Goal: Task Accomplishment & Management: Use online tool/utility

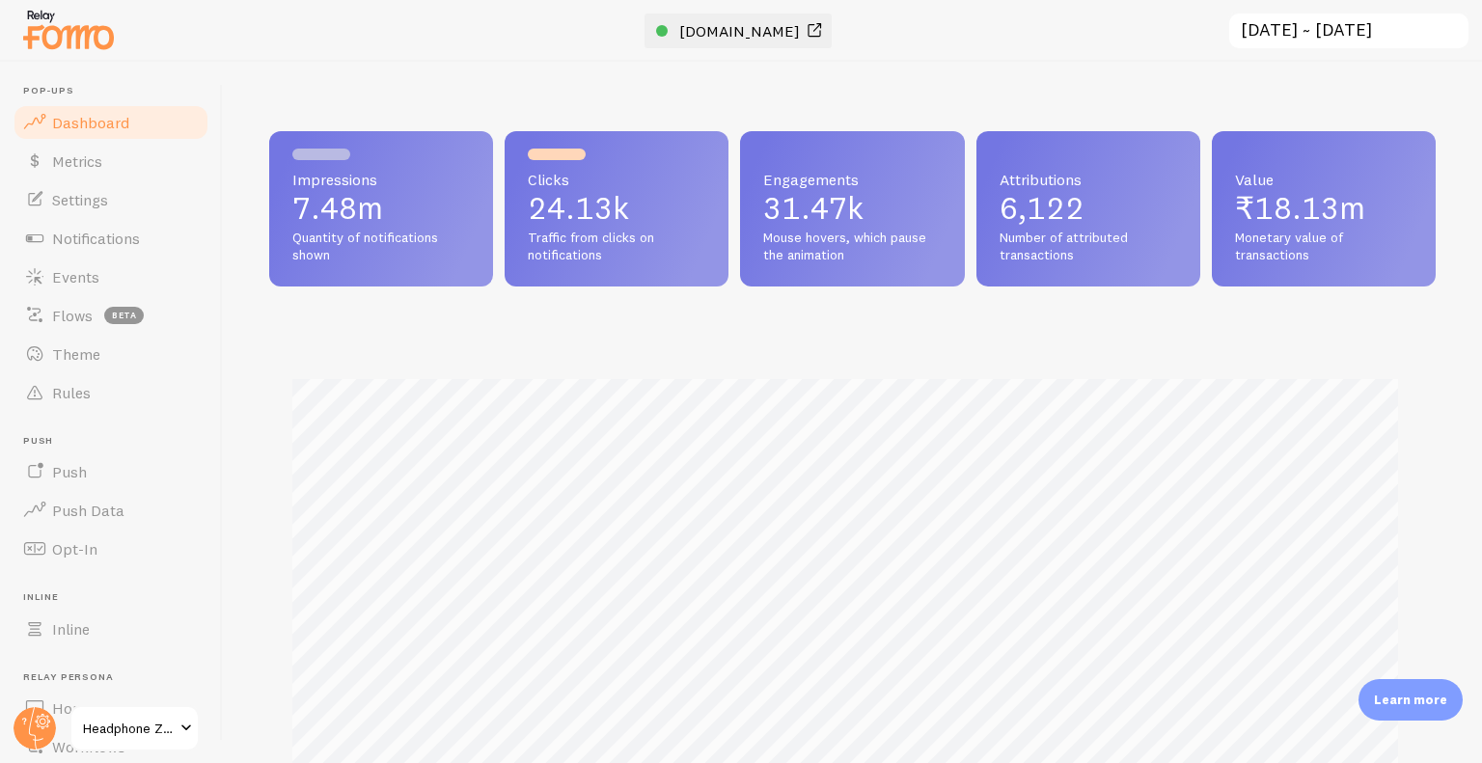
scroll to position [507, 1152]
click at [745, 25] on span "[DOMAIN_NAME]" at bounding box center [739, 30] width 121 height 19
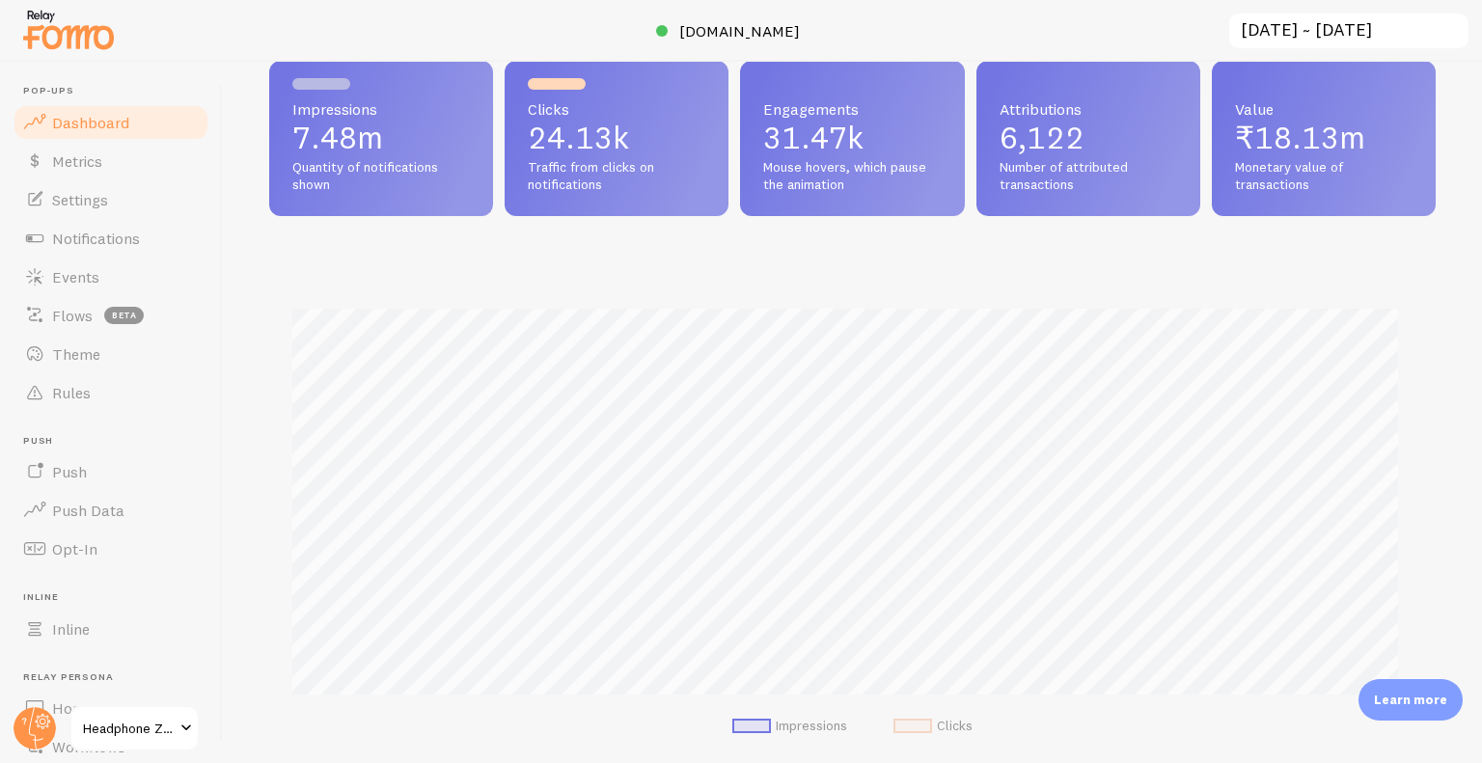
scroll to position [0, 0]
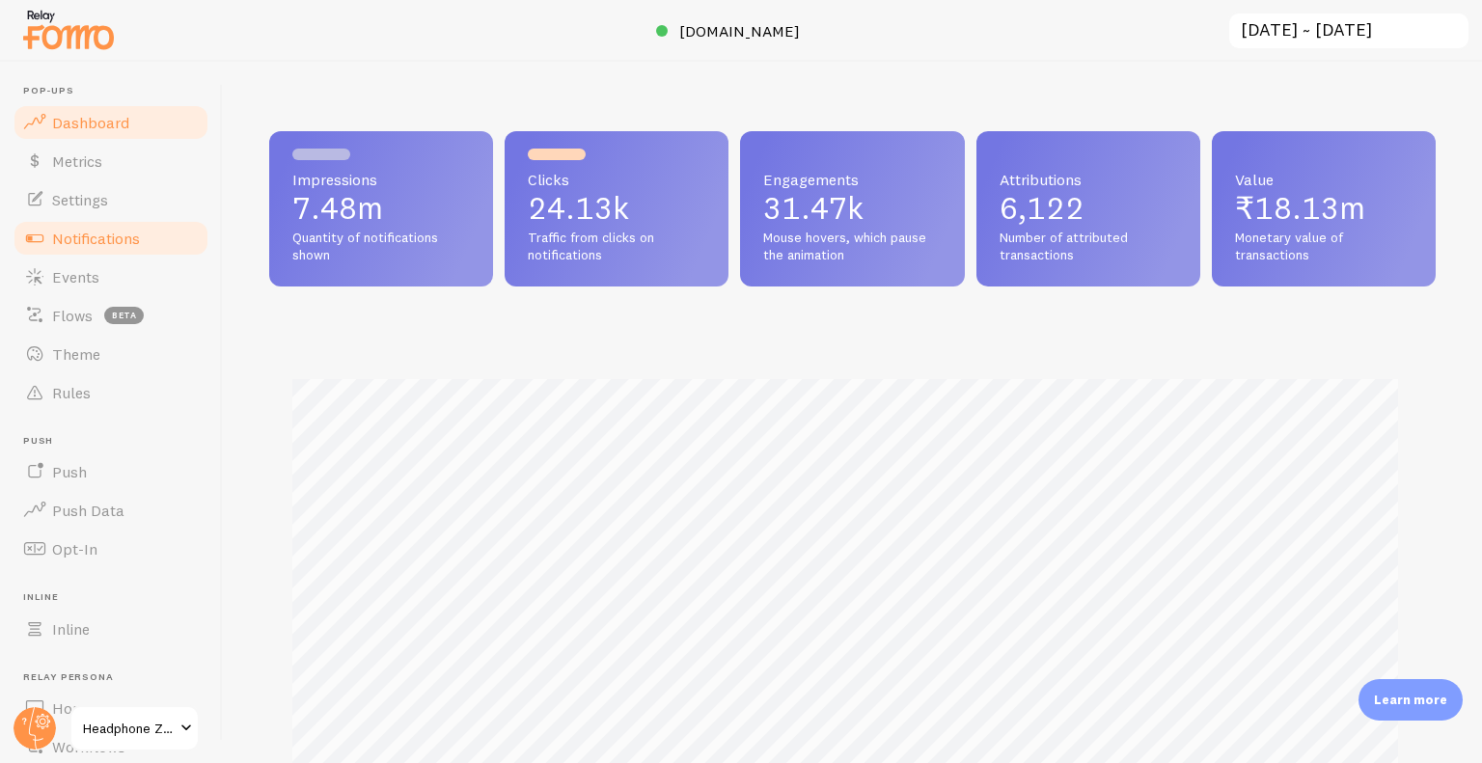
click at [135, 227] on link "Notifications" at bounding box center [111, 238] width 199 height 39
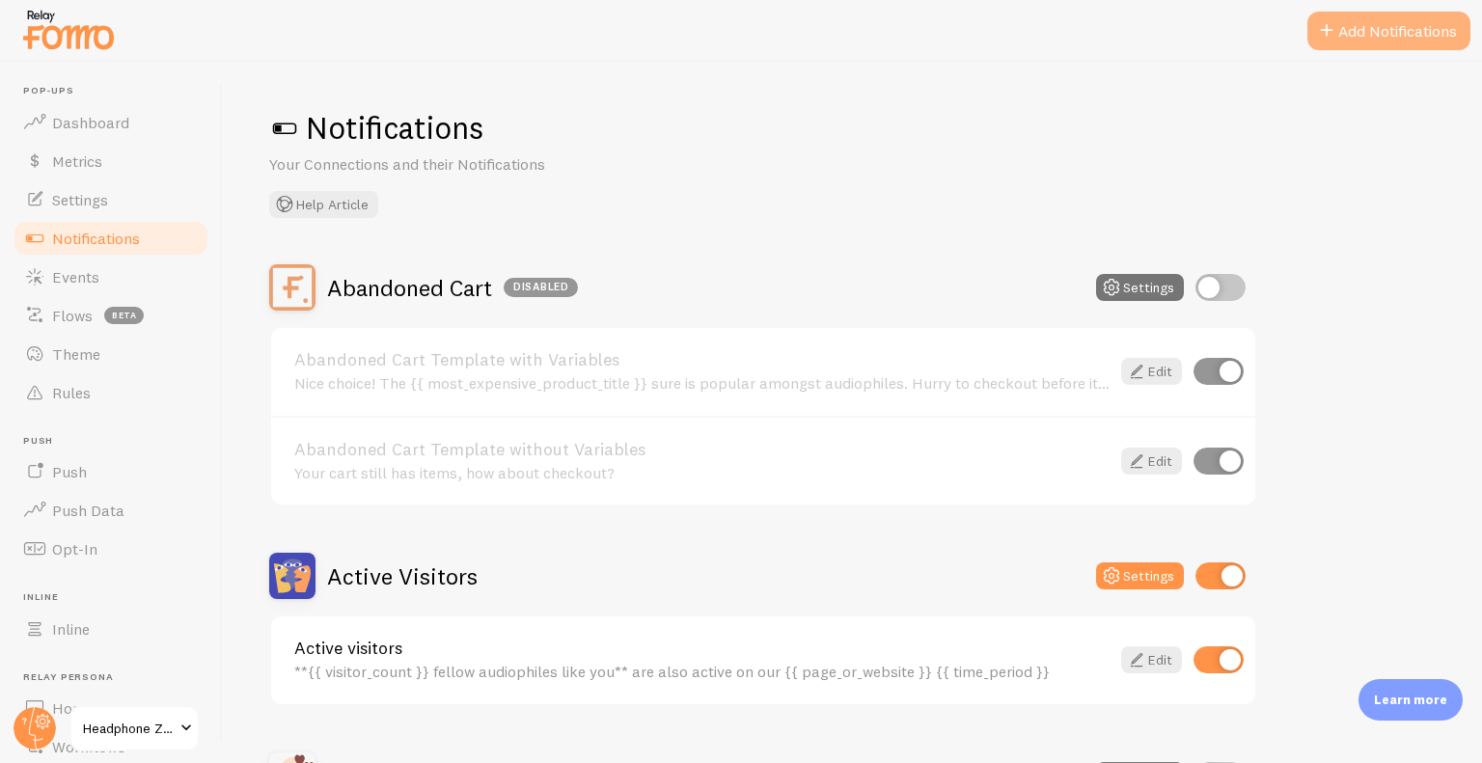
click at [1422, 39] on button "Add Notifications" at bounding box center [1388, 31] width 163 height 39
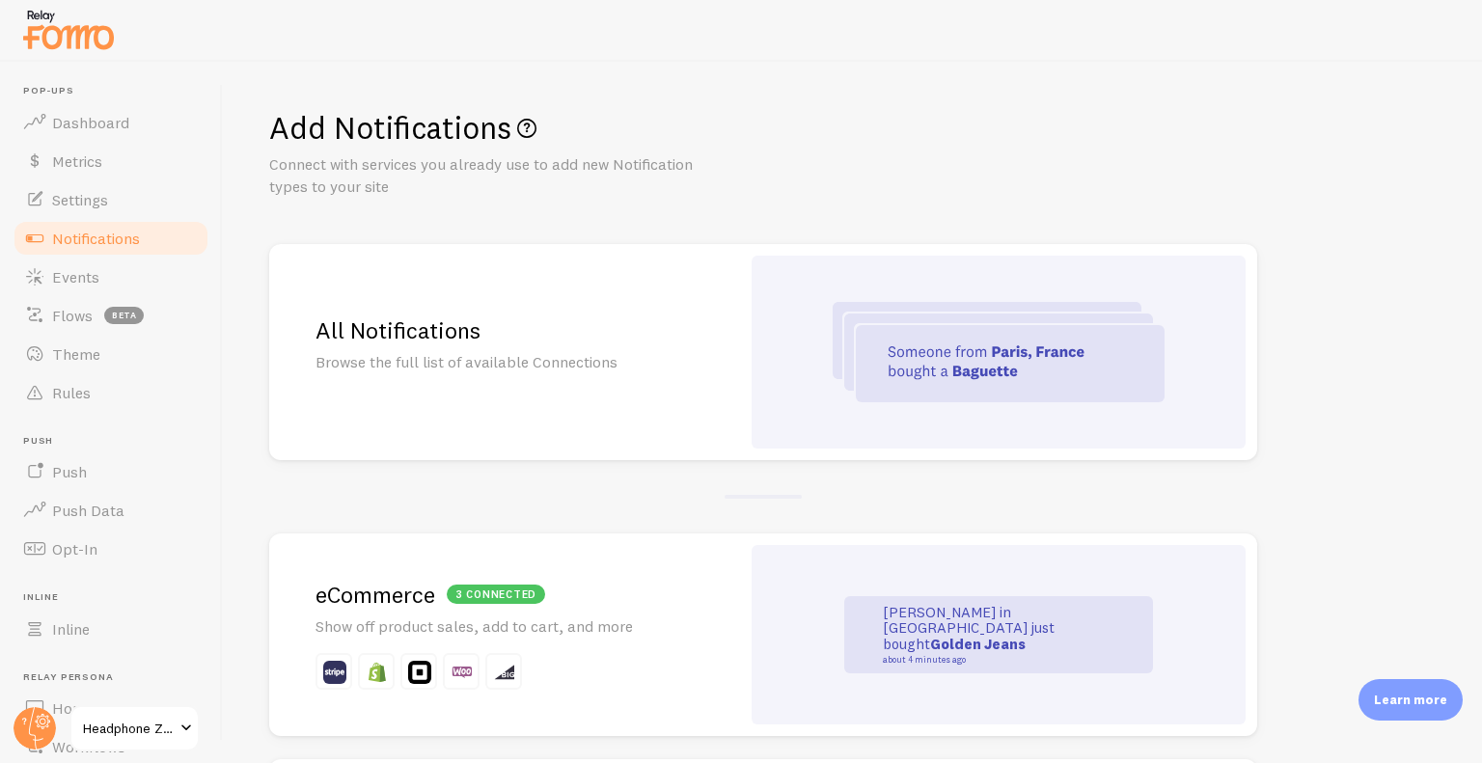
click at [541, 334] on h2 "All Notifications" at bounding box center [504, 330] width 378 height 30
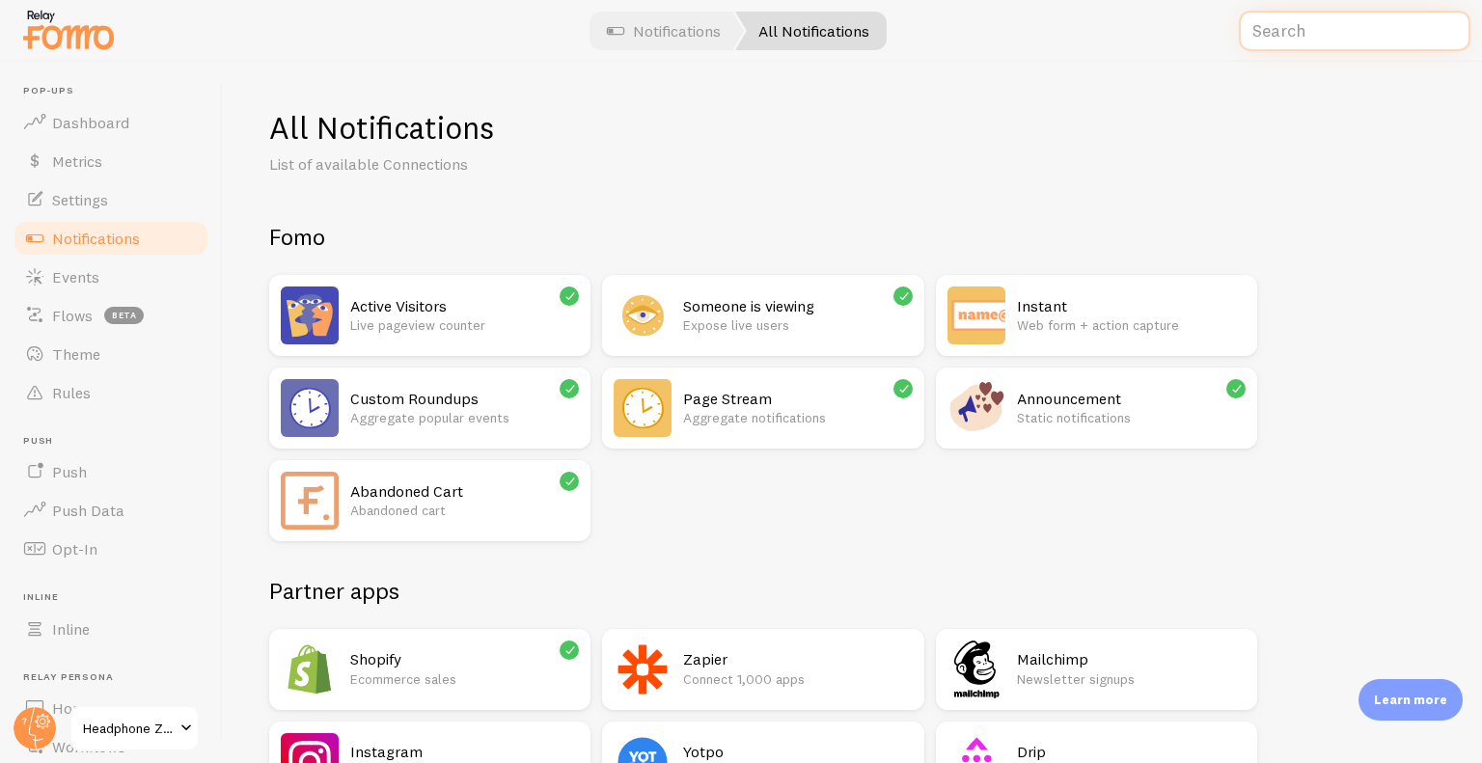
click at [1304, 39] on input "text" at bounding box center [1355, 31] width 232 height 41
click at [1303, 22] on input "text" at bounding box center [1355, 31] width 232 height 41
paste input "Webform"
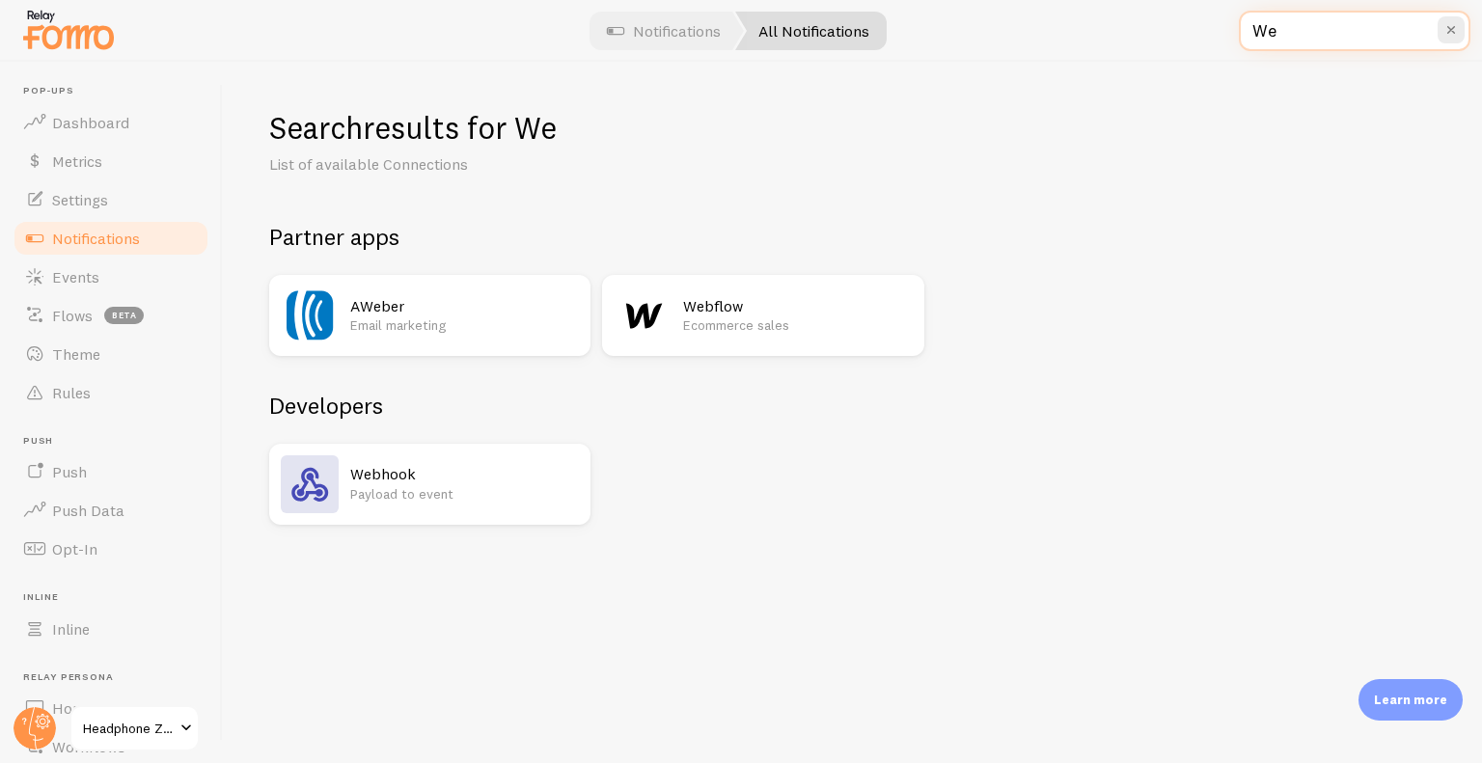
type input "W"
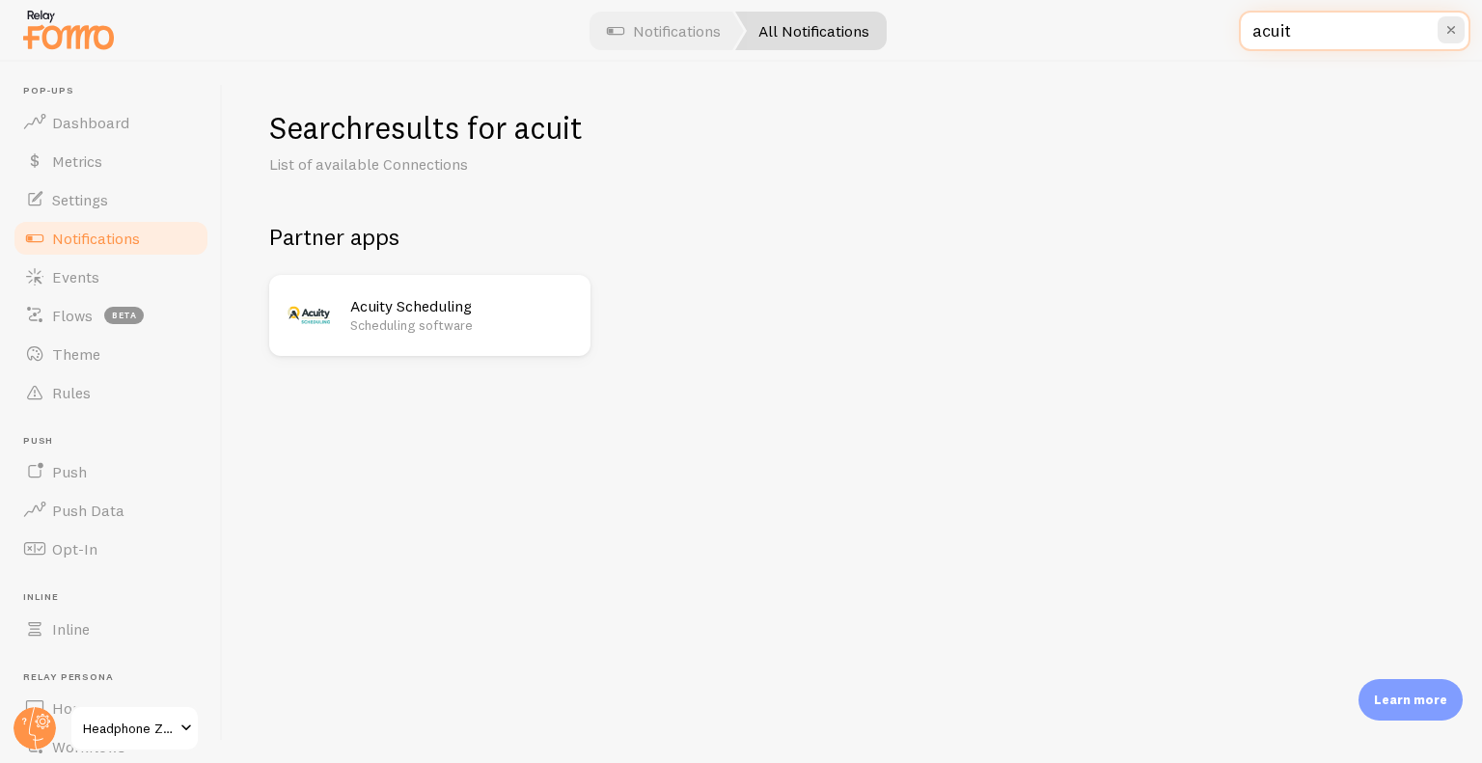
type input "acuit"
